Goal: Task Accomplishment & Management: Manage account settings

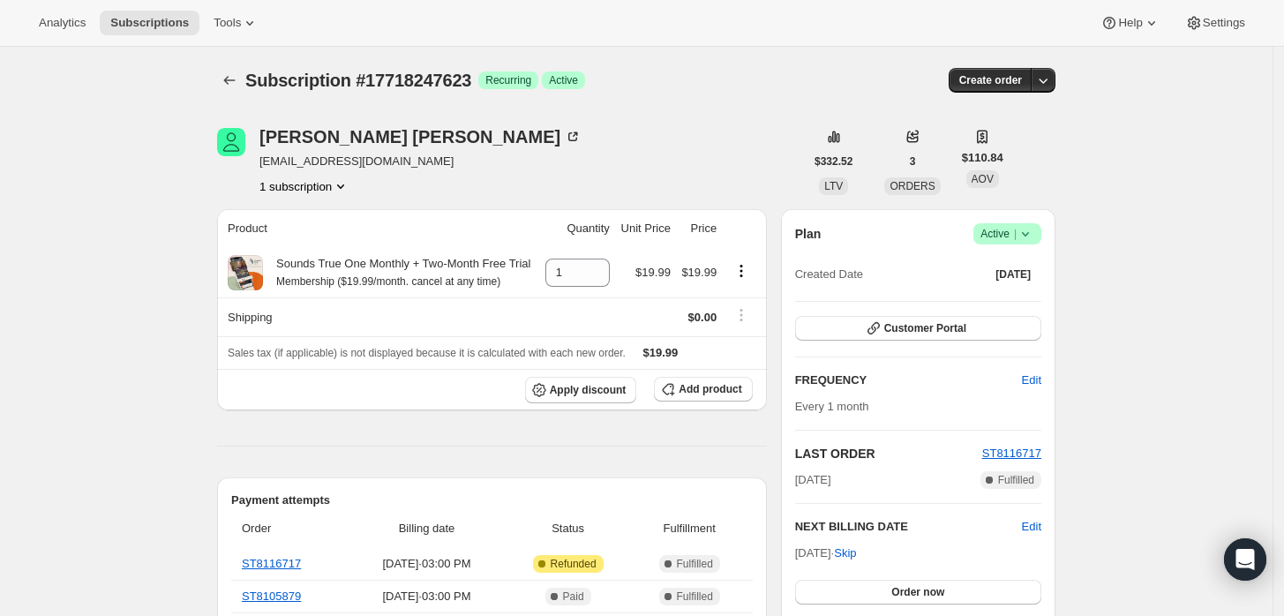
click at [1040, 230] on span "Success Active |" at bounding box center [1007, 233] width 68 height 21
click at [1015, 288] on button "Cancel subscription" at bounding box center [1013, 298] width 110 height 28
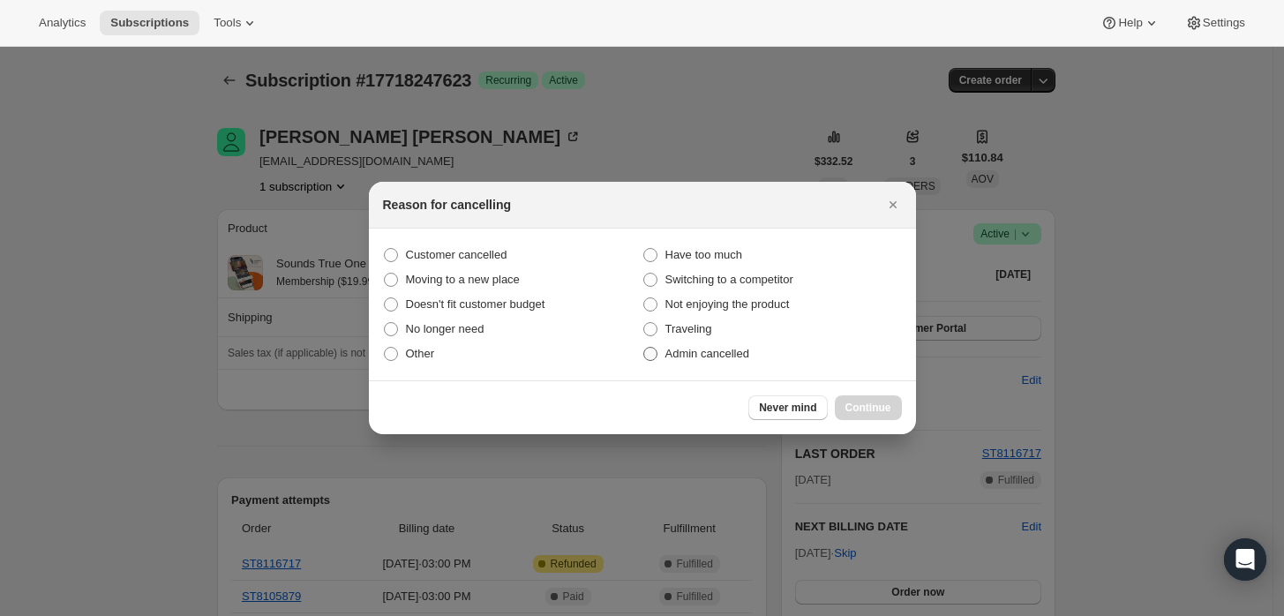
click at [731, 355] on span "Admin cancelled" at bounding box center [707, 353] width 84 height 13
click at [644, 348] on input "Admin cancelled" at bounding box center [643, 347] width 1 height 1
radio input "true"
click at [656, 291] on label "Switching to a competitor" at bounding box center [771, 279] width 259 height 25
click at [644, 274] on input "Switching to a competitor" at bounding box center [643, 273] width 1 height 1
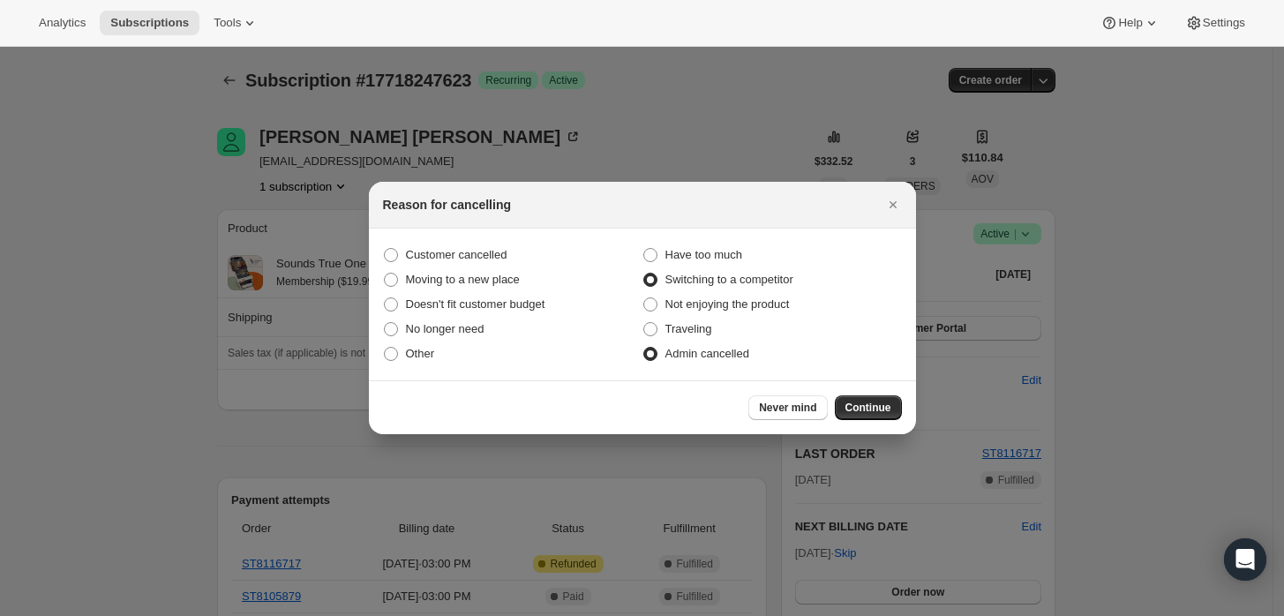
radio input "true"
click at [689, 358] on span "Admin cancelled" at bounding box center [707, 353] width 84 height 13
click at [644, 348] on input "Admin cancelled" at bounding box center [643, 347] width 1 height 1
radio input "true"
radio input "false"
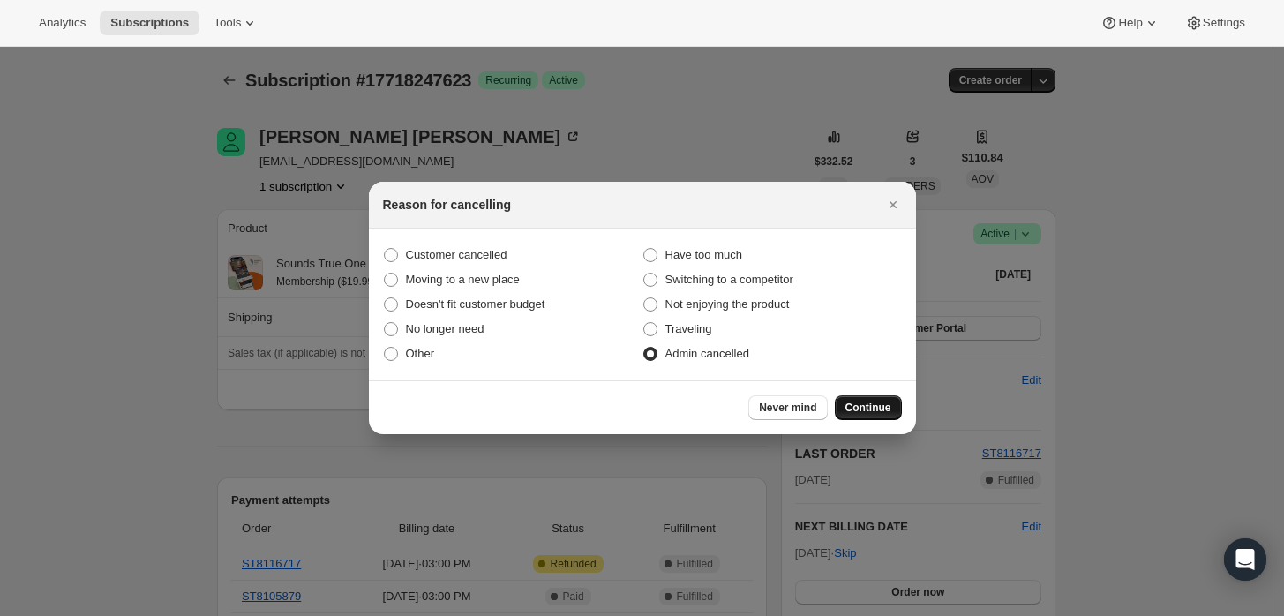
drag, startPoint x: 867, startPoint y: 398, endPoint x: 840, endPoint y: 378, distance: 34.1
click at [869, 398] on button "Continue" at bounding box center [868, 407] width 67 height 25
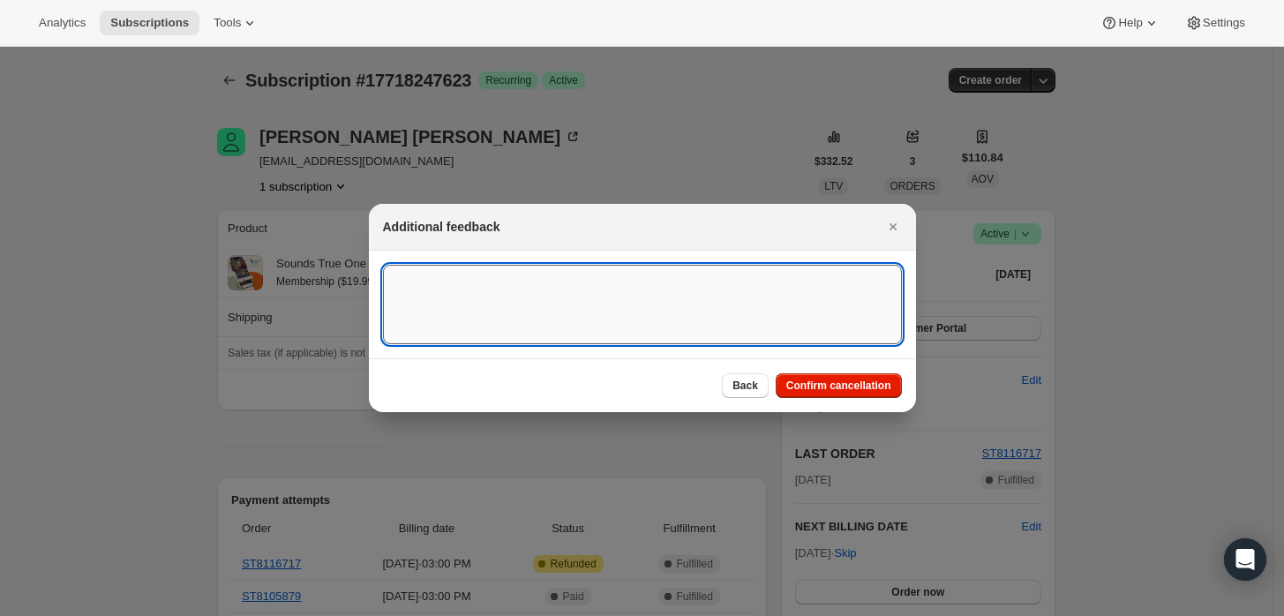
click at [709, 292] on textarea ":rbj:" at bounding box center [642, 304] width 519 height 79
type textarea "Customer requested cancellation and refund."
click at [841, 383] on span "Confirm cancellation" at bounding box center [838, 386] width 105 height 14
